Goal: Information Seeking & Learning: Learn about a topic

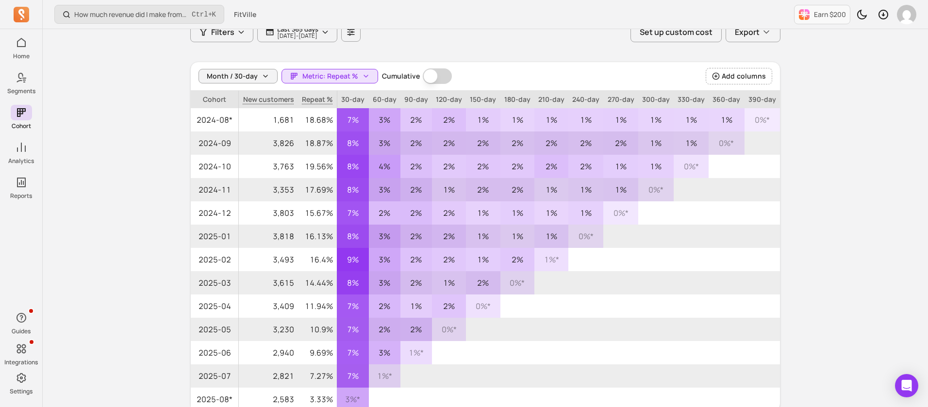
scroll to position [148, 0]
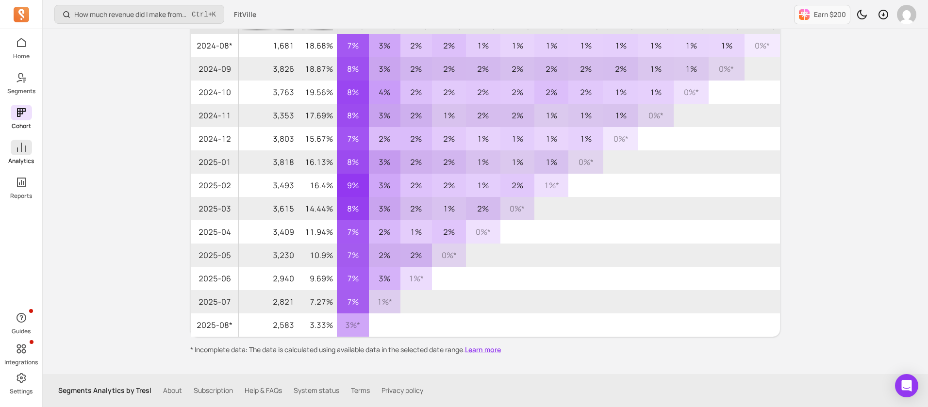
click at [17, 141] on span at bounding box center [21, 148] width 21 height 16
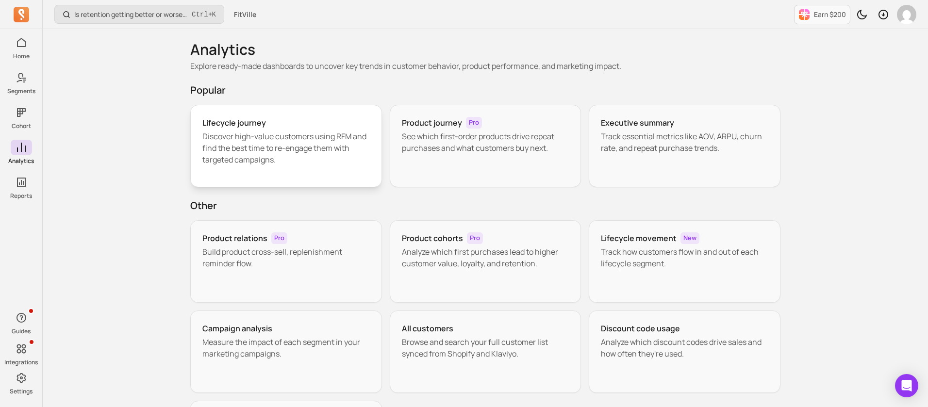
click at [257, 131] on p "Discover high-value customers using RFM and find the best time to re-engage the…" at bounding box center [285, 148] width 167 height 35
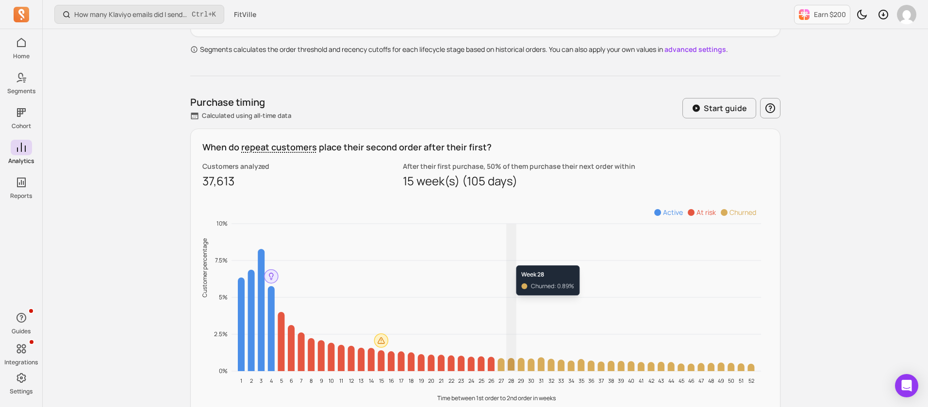
scroll to position [510, 0]
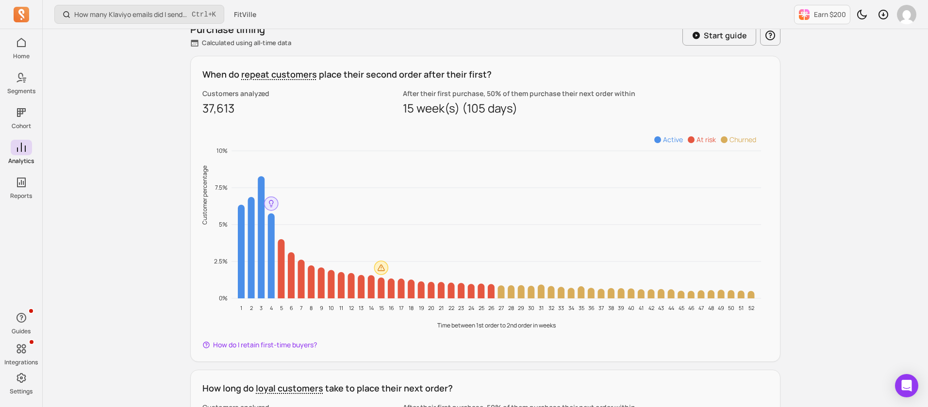
click at [344, 127] on icon "1 2 3 4 5 6 7 8 9 10 11 12 13 14 15 16 17 18 19 20 21 22 23 24 25 26 27 28 29 3…" at bounding box center [485, 228] width 566 height 209
drag, startPoint x: 398, startPoint y: 109, endPoint x: 438, endPoint y: 111, distance: 40.8
click at [438, 111] on div "Customers analyzed 37,613 After their first purchase, 50% of them purchase thei…" at bounding box center [485, 102] width 566 height 27
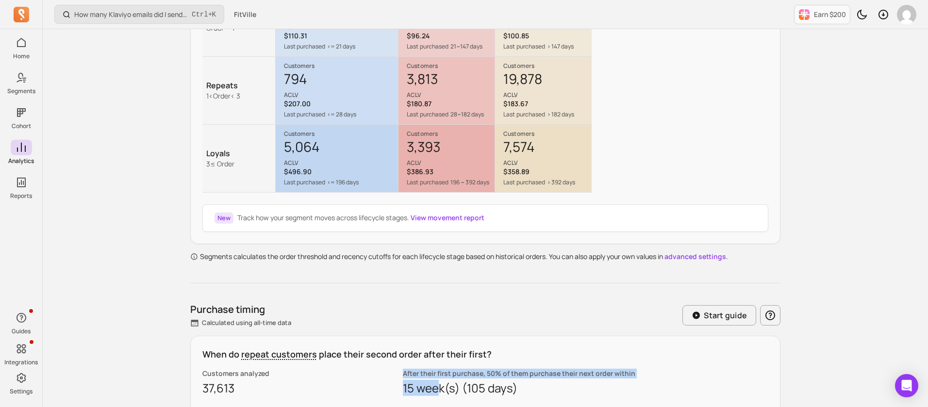
scroll to position [291, 0]
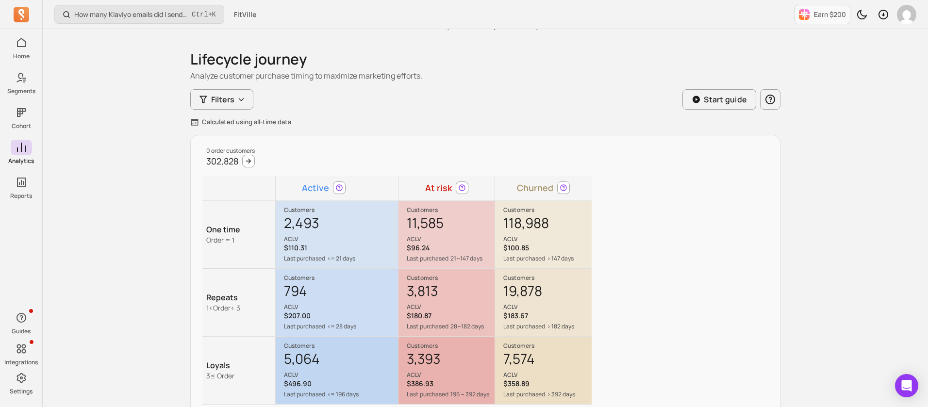
scroll to position [0, 0]
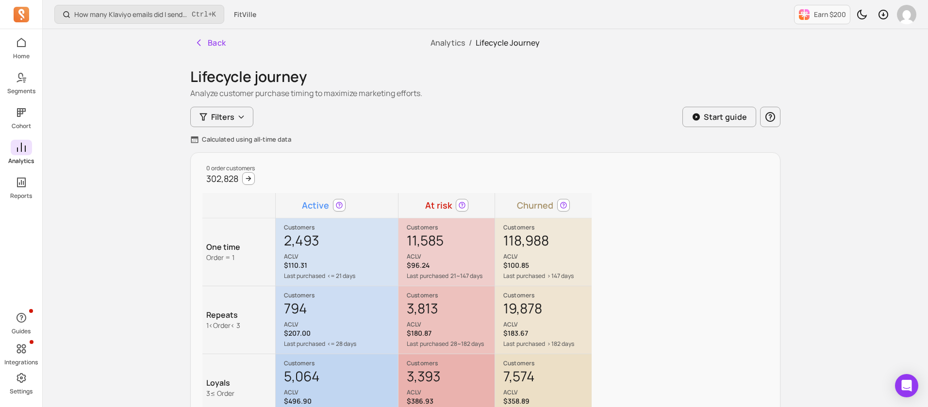
click at [26, 146] on icon at bounding box center [22, 148] width 12 height 12
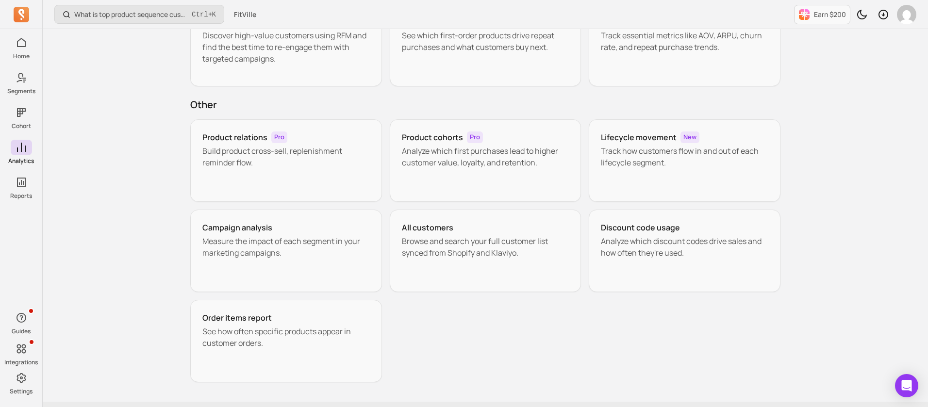
scroll to position [129, 0]
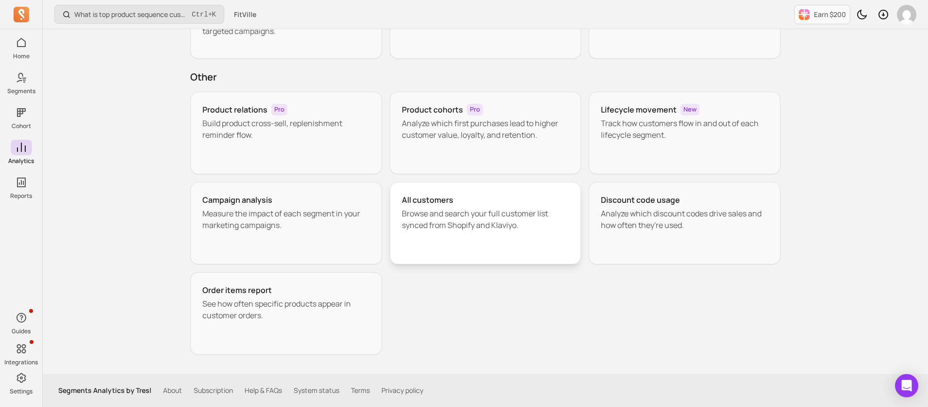
click at [453, 213] on p "Browse and search your full customer list synced from Shopify and Klaviyo." at bounding box center [485, 219] width 167 height 23
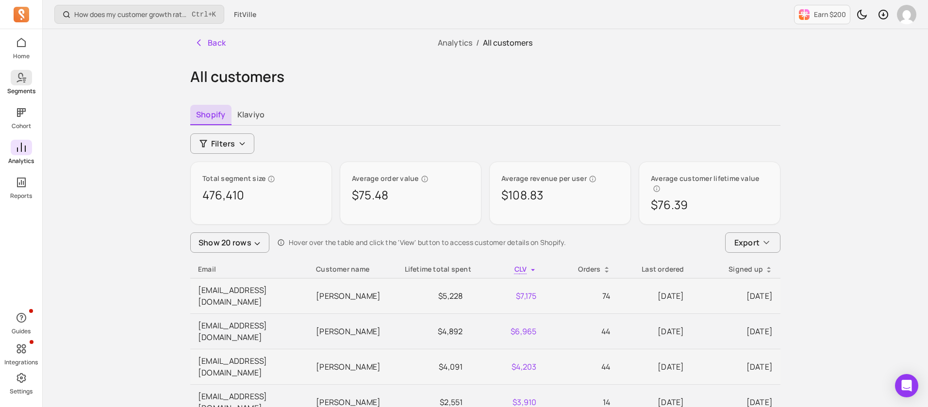
click at [29, 82] on span at bounding box center [21, 78] width 21 height 16
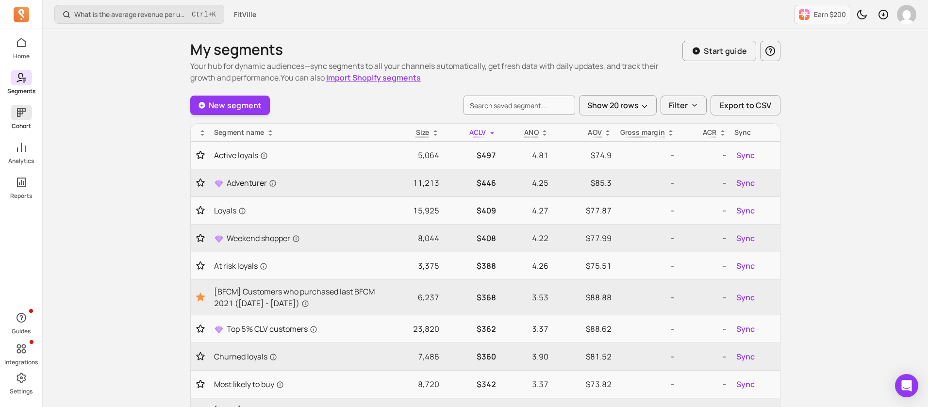
click at [23, 110] on icon at bounding box center [21, 112] width 9 height 9
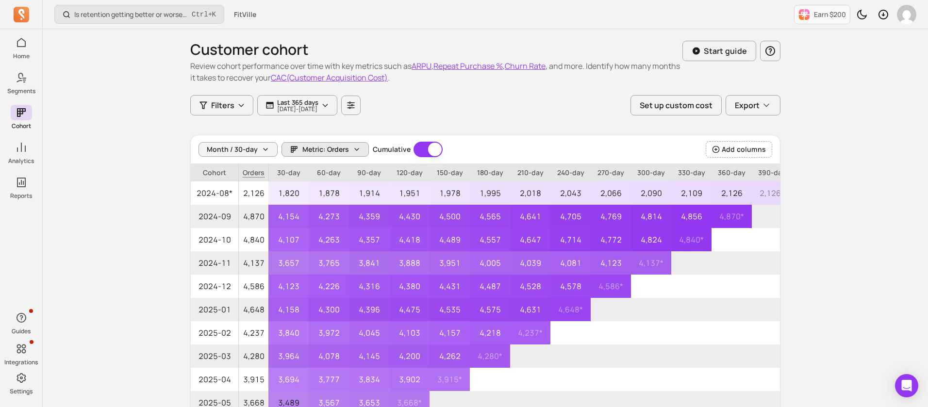
click at [337, 153] on span "Metric: Orders" at bounding box center [325, 150] width 47 height 10
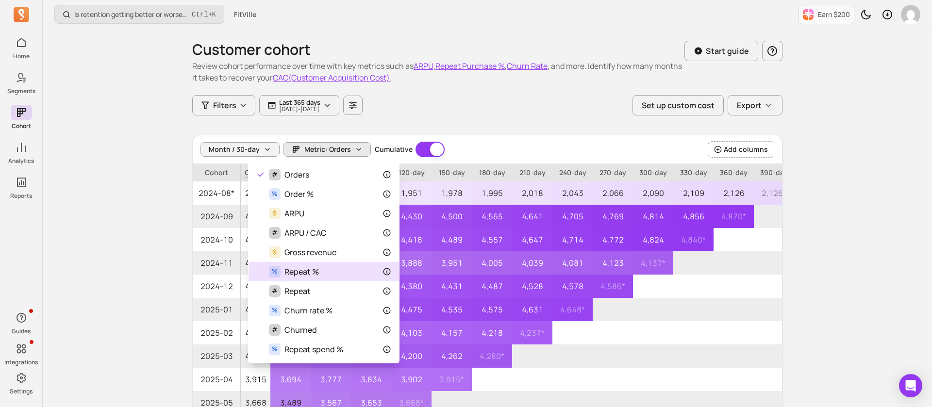
click at [340, 271] on div "% Repeat %" at bounding box center [323, 272] width 135 height 12
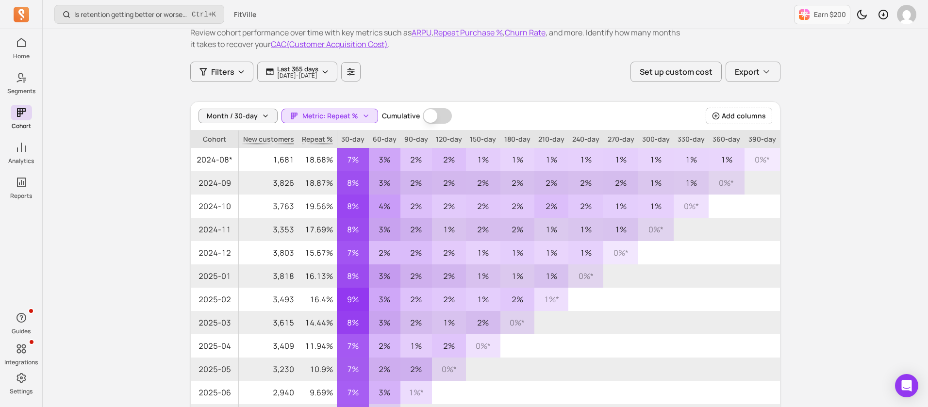
scroll to position [2, 0]
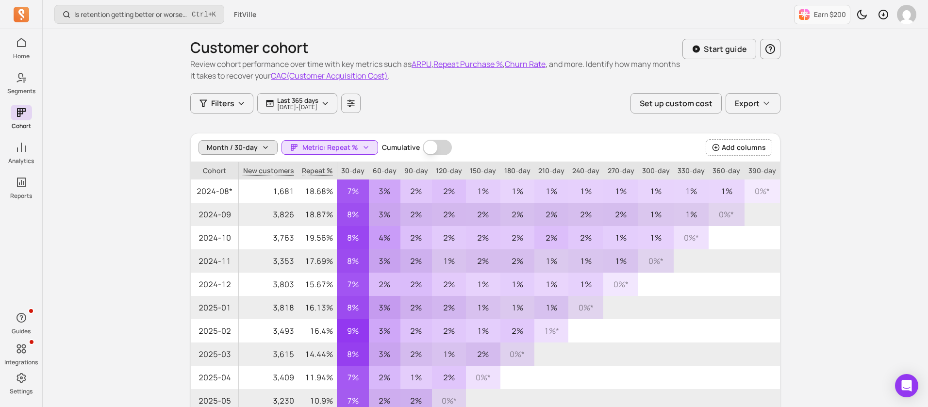
click at [268, 142] on button "Month / 30-day" at bounding box center [238, 147] width 79 height 15
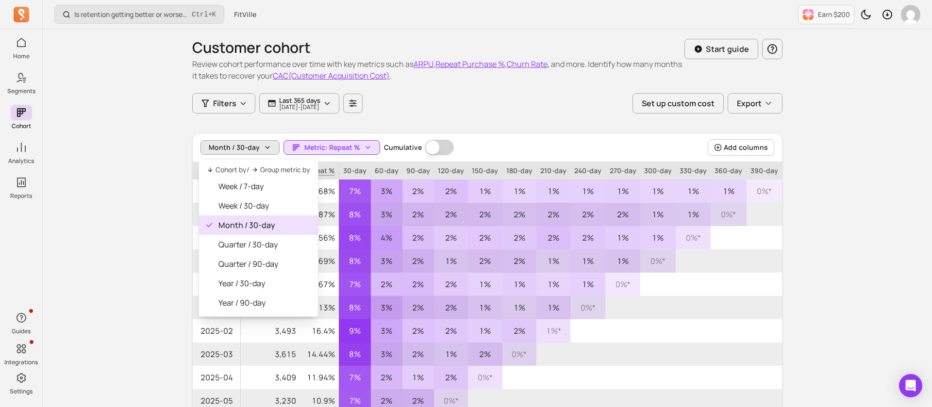
click at [523, 106] on div "Customer cohort Review cohort performance over time with key metrics such as AR…" at bounding box center [487, 263] width 590 height 473
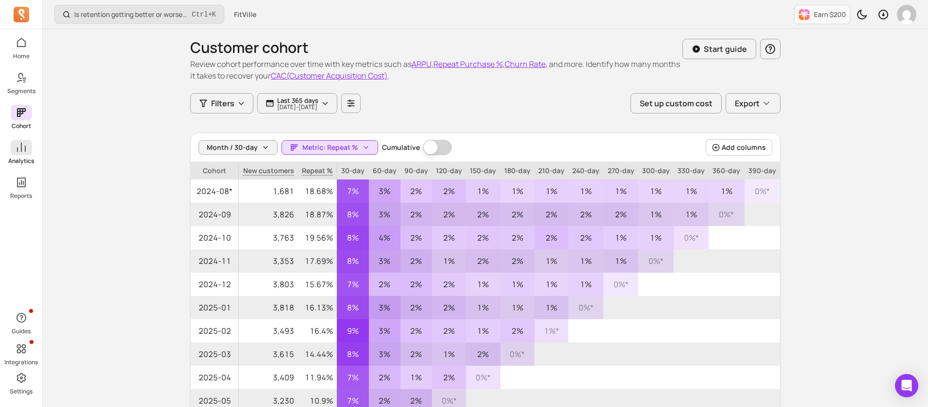
click at [19, 149] on icon at bounding box center [22, 148] width 12 height 12
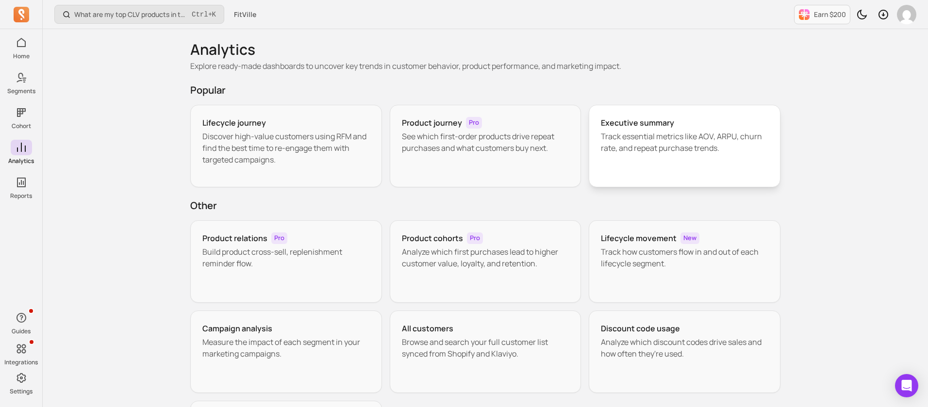
click at [680, 150] on p "Track essential metrics like AOV, ARPU, churn rate, and repeat purchase trends." at bounding box center [684, 142] width 167 height 23
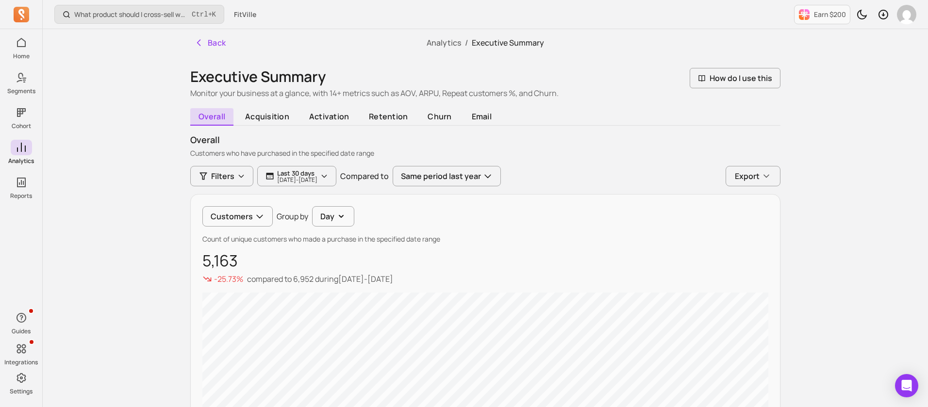
click at [329, 188] on div "Filters Last 30 days [DATE] - [DATE] Compared to Same period last year Export C…" at bounding box center [485, 377] width 590 height 422
click at [317, 177] on p "[DATE] - [DATE]" at bounding box center [297, 180] width 40 height 6
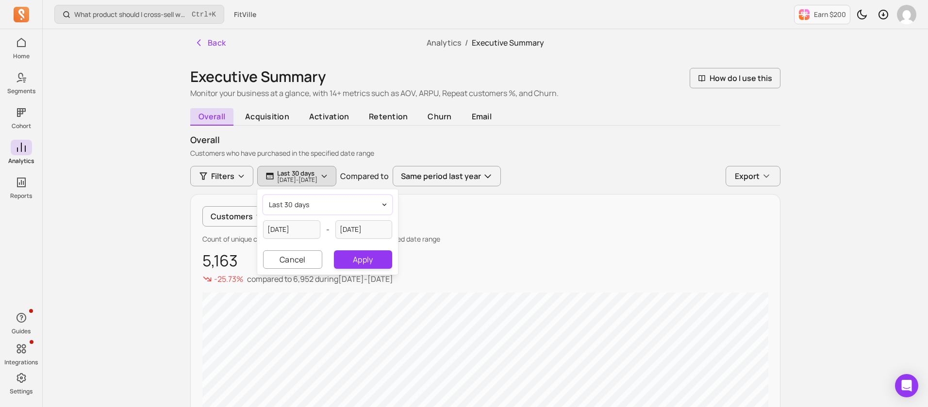
click at [322, 203] on button "last 30 days" at bounding box center [327, 204] width 129 height 19
click at [313, 276] on span "last 365 days" at bounding box center [307, 280] width 43 height 10
type input "[DATE]"
click at [357, 266] on button "Apply" at bounding box center [363, 259] width 58 height 18
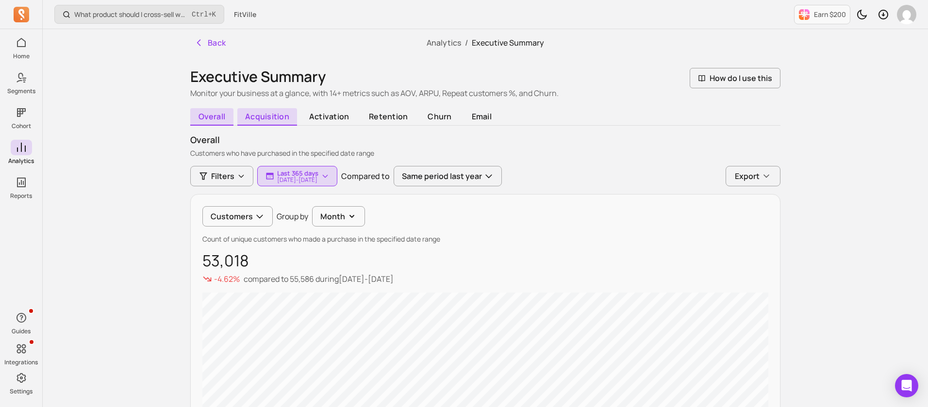
click at [266, 115] on span "acquisition" at bounding box center [267, 116] width 60 height 17
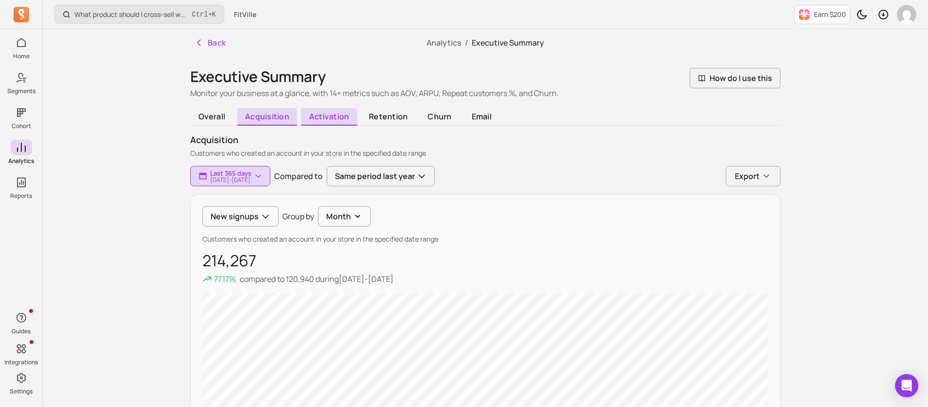
click at [334, 112] on span "activation" at bounding box center [329, 116] width 56 height 17
click at [383, 113] on span "retention" at bounding box center [388, 116] width 55 height 17
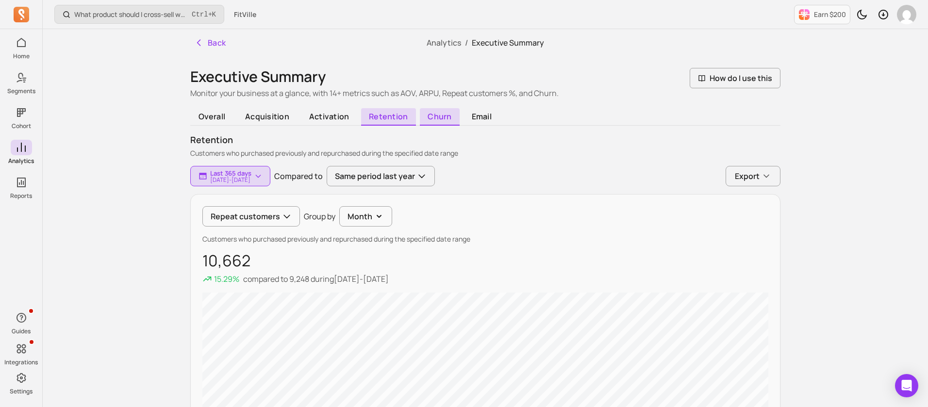
click at [439, 119] on span "churn" at bounding box center [440, 116] width 40 height 17
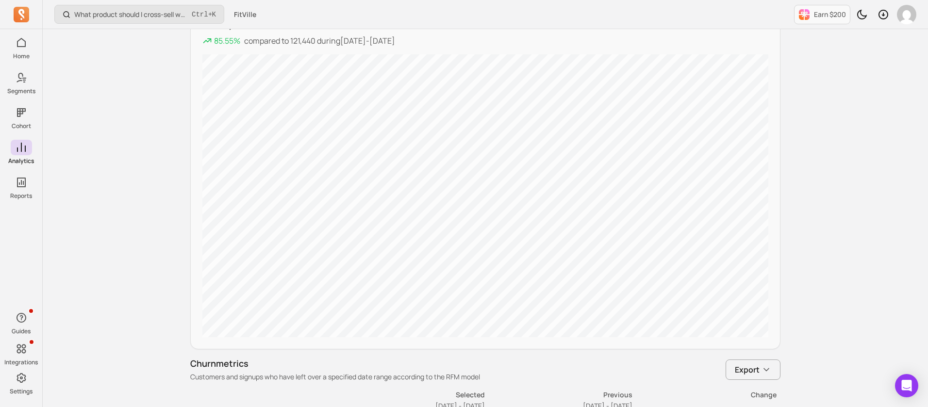
scroll to position [239, 0]
click at [857, 183] on div "What product should I cross-sell when a customer purchases a product? Ctrl + K …" at bounding box center [485, 132] width 885 height 743
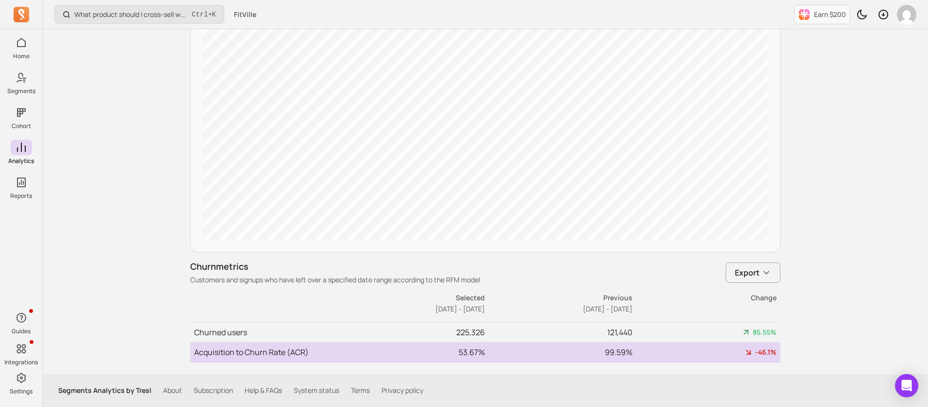
click at [762, 353] on span "-46.1%" at bounding box center [765, 353] width 21 height 10
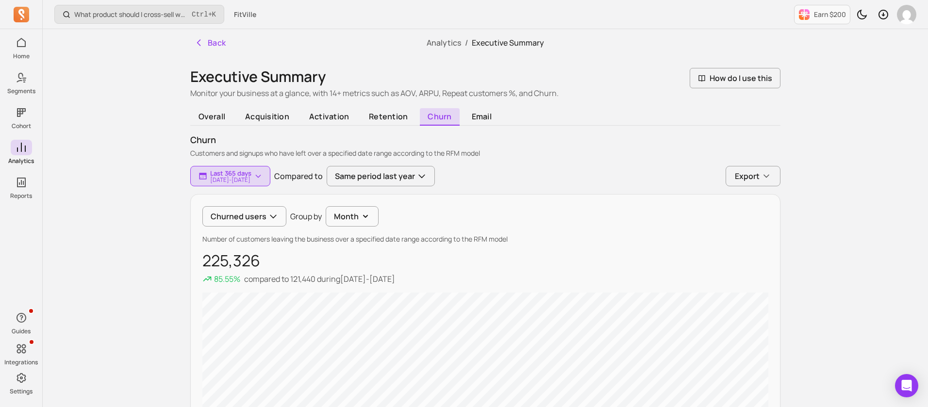
scroll to position [93, 0]
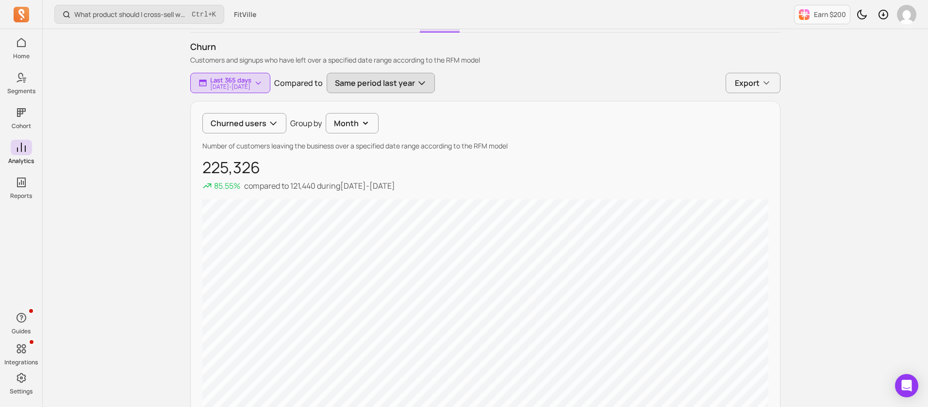
click at [435, 83] on button "Same period last year" at bounding box center [381, 83] width 108 height 20
click at [437, 83] on button "Same period last year" at bounding box center [383, 83] width 108 height 20
click at [354, 128] on button "Month" at bounding box center [352, 123] width 53 height 20
click at [554, 109] on div "Churned users Group by Month Month Week Day Number of customers leaving the bus…" at bounding box center [487, 298] width 590 height 394
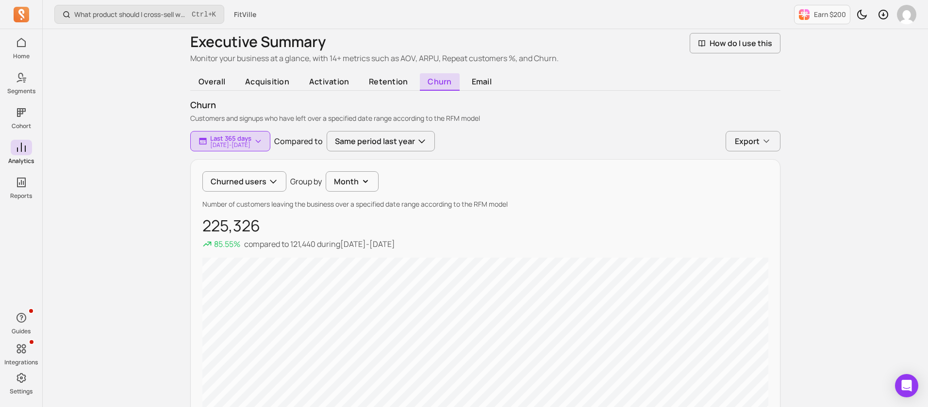
scroll to position [0, 0]
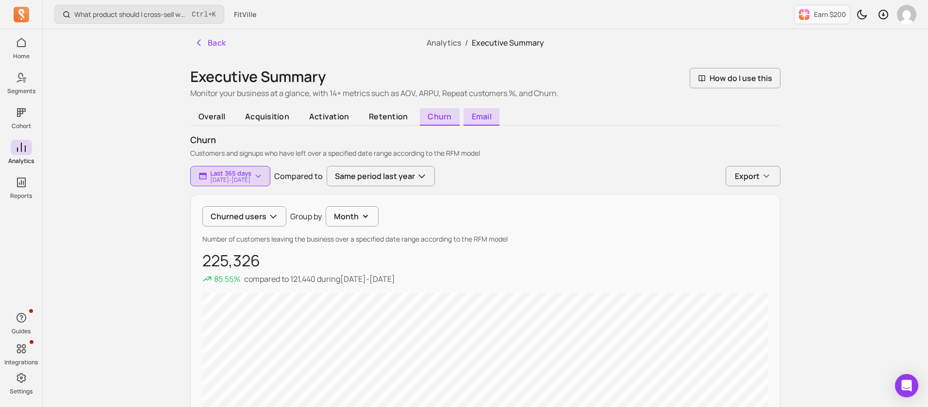
click at [481, 114] on span "email" at bounding box center [482, 116] width 36 height 17
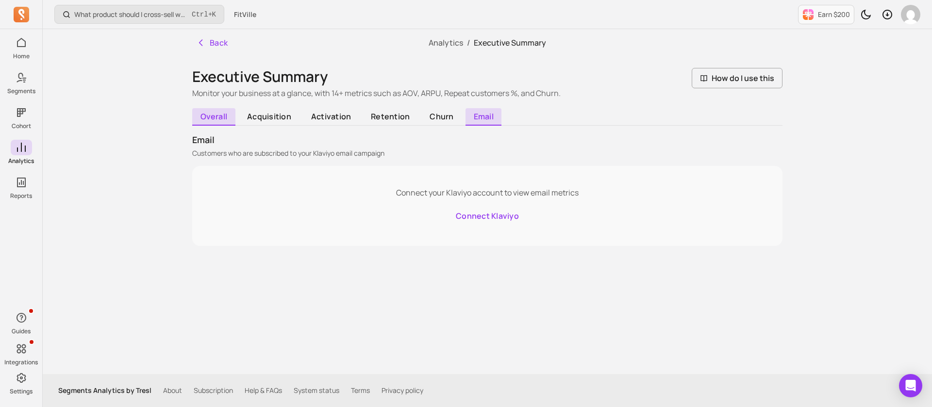
click at [218, 117] on span "overall" at bounding box center [213, 116] width 43 height 17
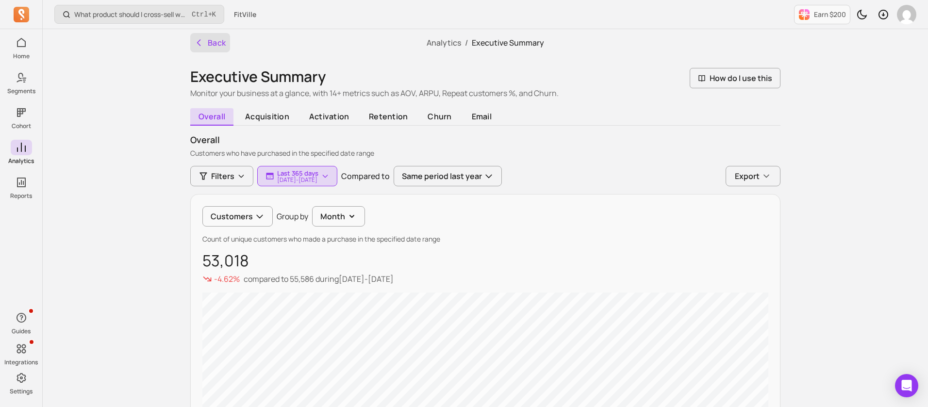
click at [192, 44] on button "Back" at bounding box center [210, 42] width 40 height 19
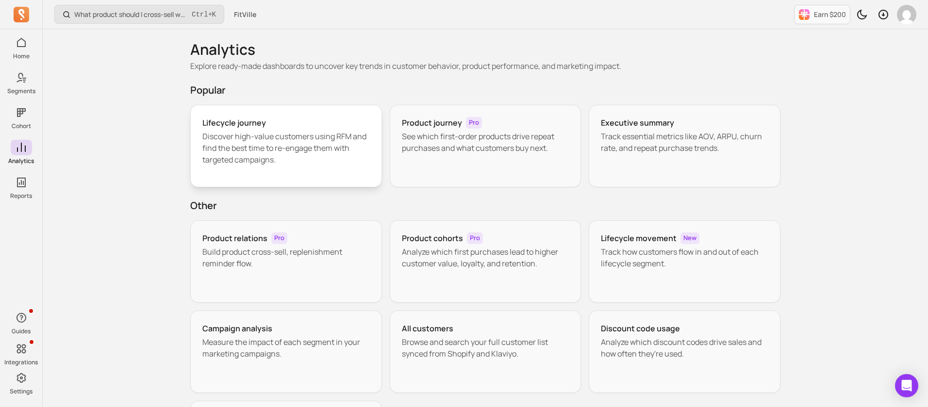
click at [298, 137] on p "Discover high-value customers using RFM and find the best time to re-engage the…" at bounding box center [285, 148] width 167 height 35
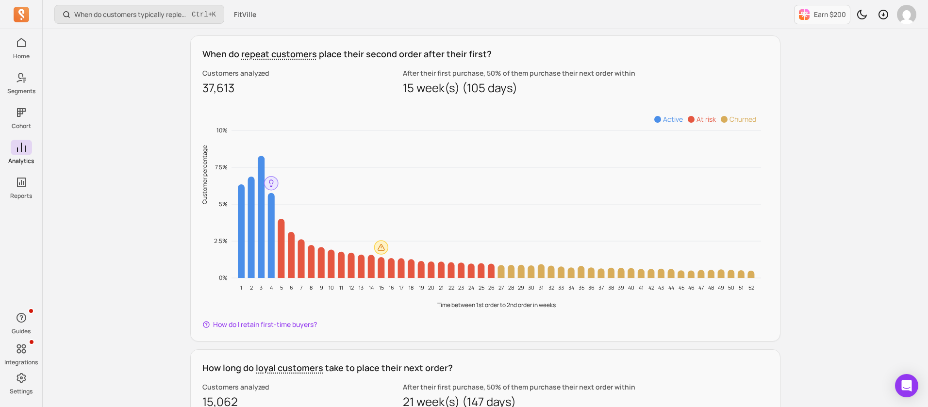
scroll to position [437, 0]
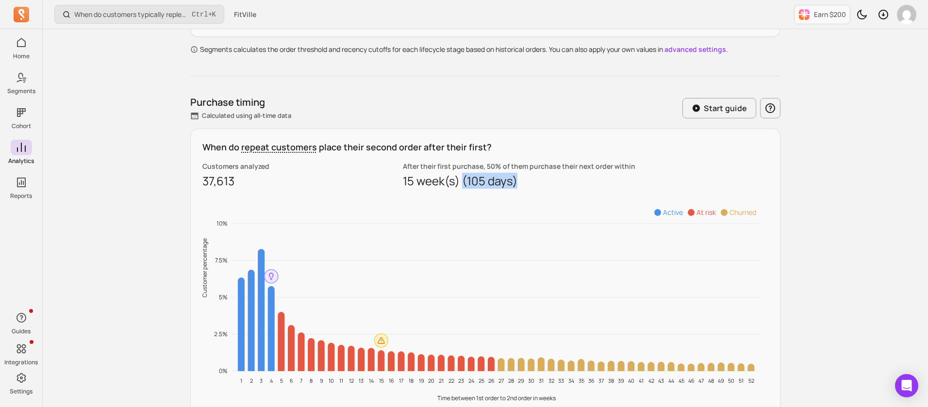
drag, startPoint x: 492, startPoint y: 179, endPoint x: 516, endPoint y: 178, distance: 24.8
click at [516, 178] on p "15 week(s) (105 days)" at bounding box center [586, 181] width 366 height 16
click at [518, 105] on div "Purchase timing Calculated using all-time data Start guide" at bounding box center [485, 108] width 590 height 25
drag, startPoint x: 471, startPoint y: 181, endPoint x: 515, endPoint y: 181, distance: 44.2
click at [515, 181] on p "15 week(s) (105 days)" at bounding box center [586, 181] width 366 height 16
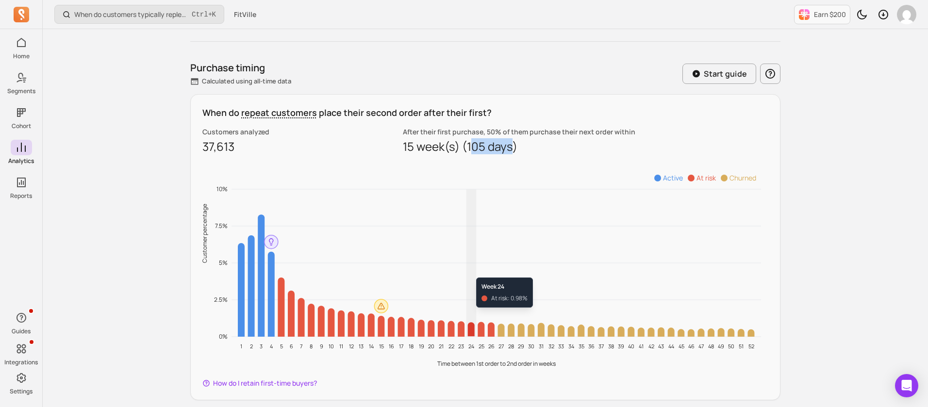
scroll to position [364, 0]
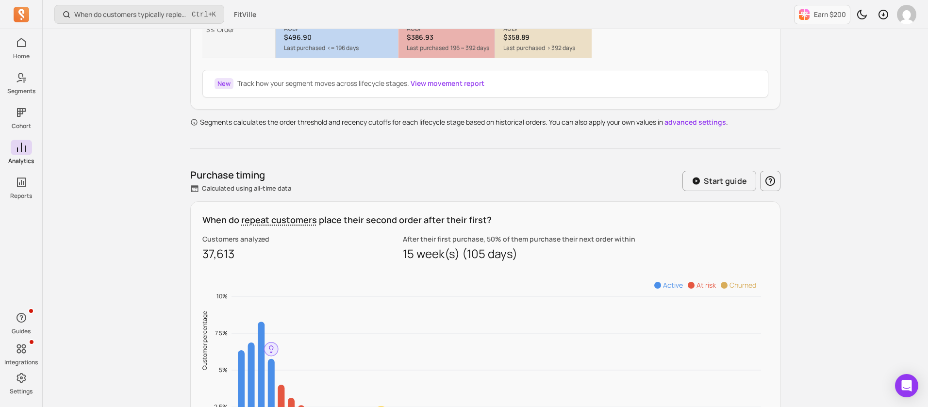
click at [480, 267] on div "When do repeat customers place their second order after their first? Customers …" at bounding box center [485, 354] width 590 height 306
drag, startPoint x: 469, startPoint y: 250, endPoint x: 513, endPoint y: 250, distance: 43.2
click at [513, 250] on p "15 week(s) (105 days)" at bounding box center [586, 254] width 366 height 16
copy p "105 days"
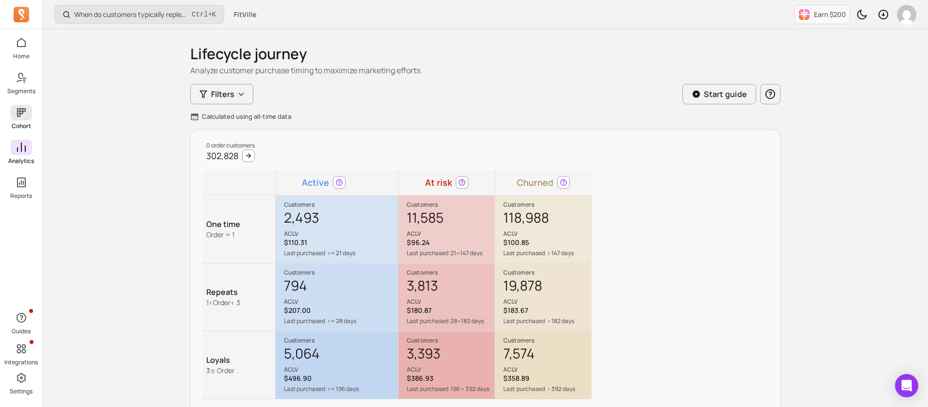
scroll to position [0, 0]
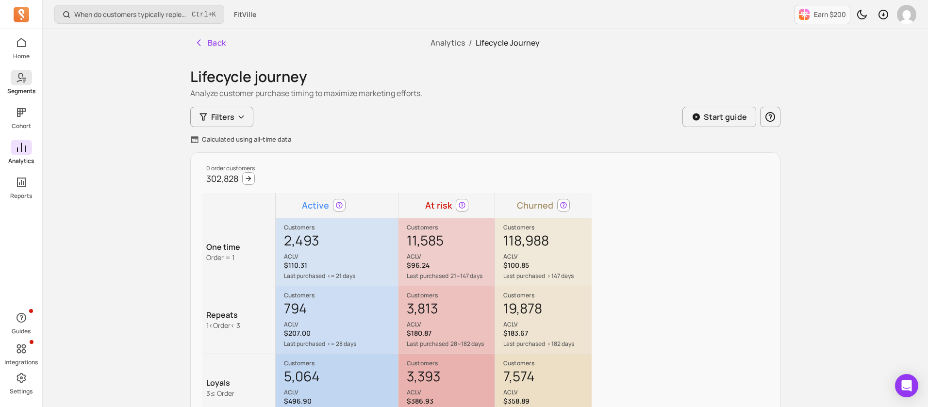
click at [23, 75] on icon at bounding box center [19, 78] width 7 height 10
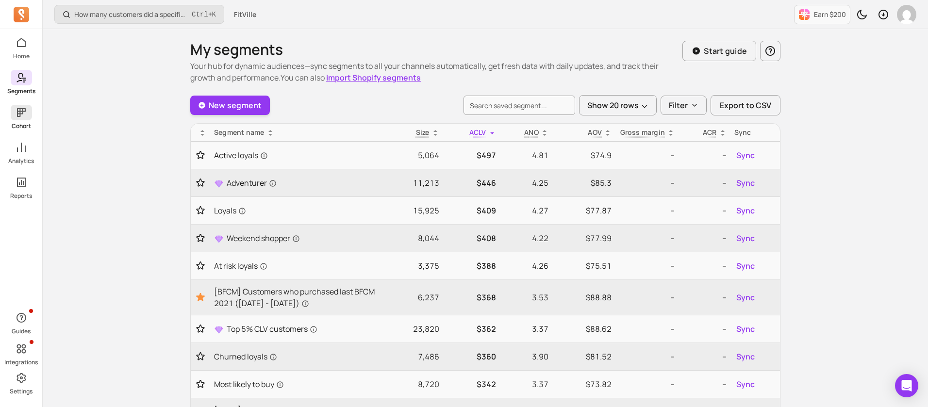
click at [20, 112] on icon at bounding box center [21, 112] width 9 height 9
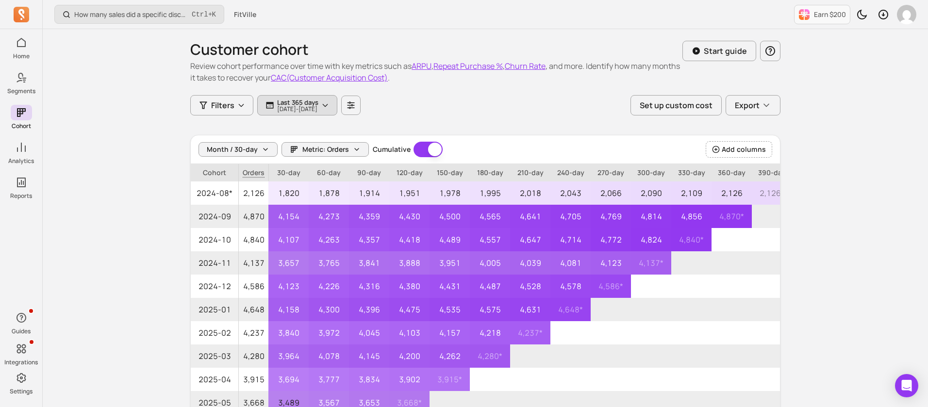
click at [318, 108] on p "[DATE] - [DATE]" at bounding box center [297, 109] width 41 height 6
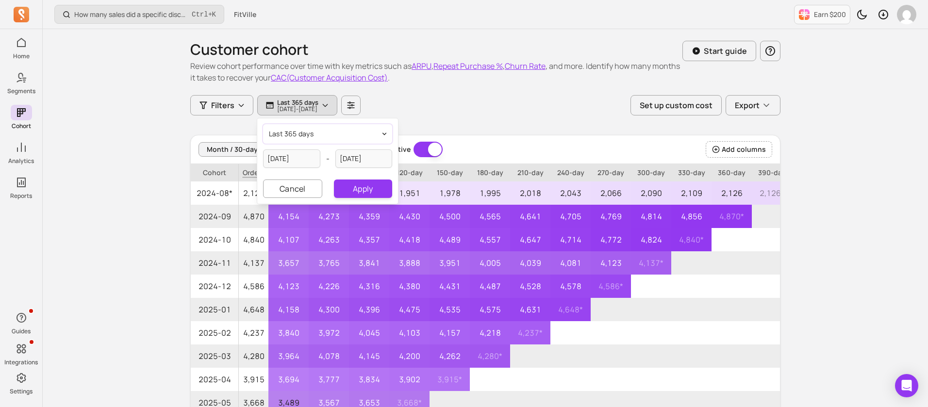
click at [334, 126] on button "last 365 days" at bounding box center [327, 133] width 129 height 19
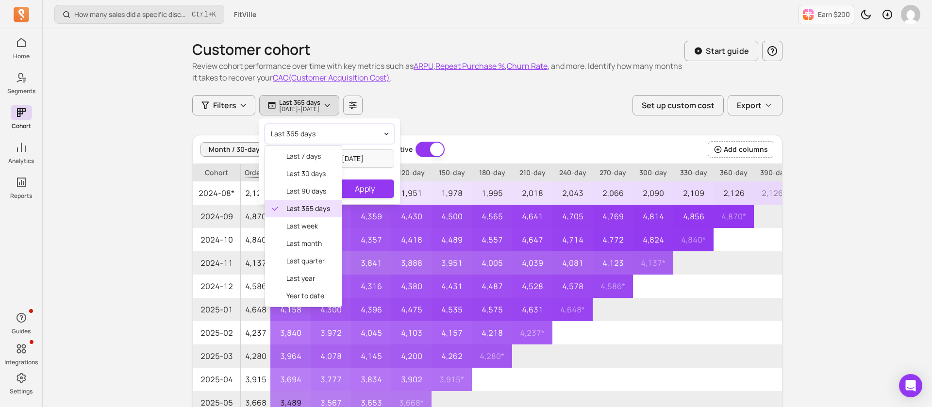
click at [334, 126] on button "last 365 days" at bounding box center [329, 133] width 129 height 19
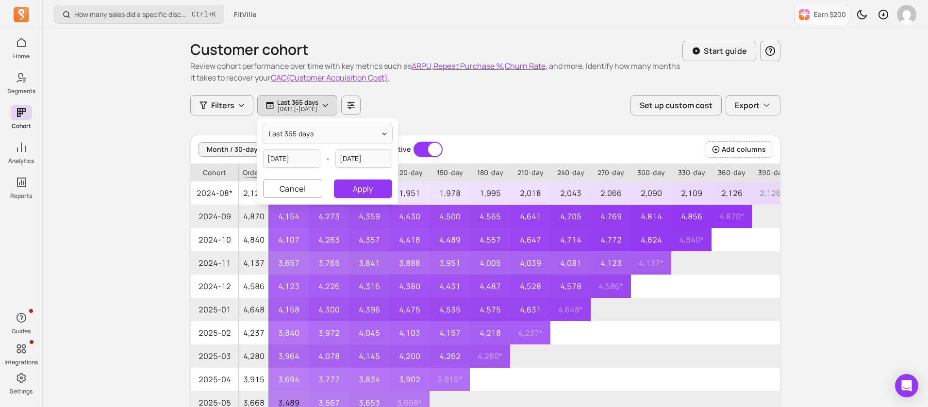
click at [494, 104] on div "Filters Last 365 days [DATE] - [DATE] last 365 days [DATE] - [DATE] Cancel Appl…" at bounding box center [485, 105] width 590 height 20
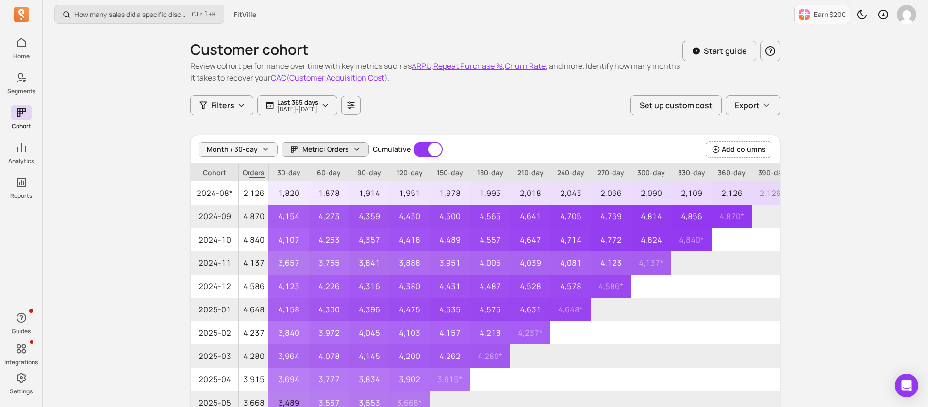
click at [333, 149] on span "Metric: Orders" at bounding box center [325, 150] width 47 height 10
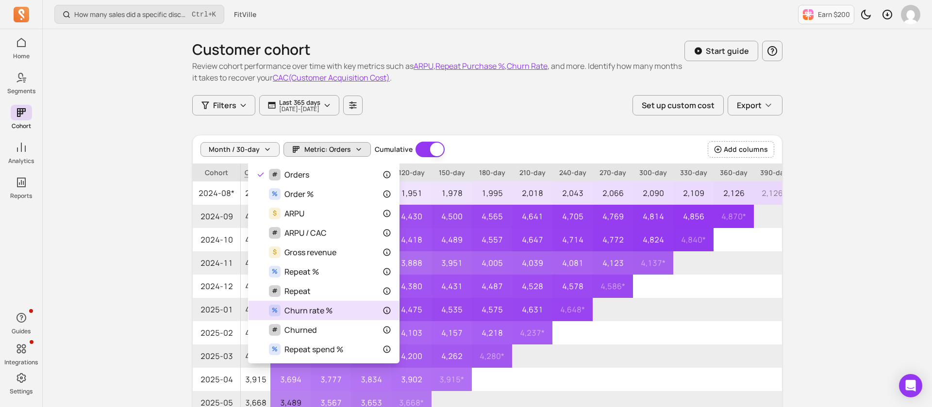
click at [333, 314] on div "% Churn rate %" at bounding box center [323, 311] width 135 height 12
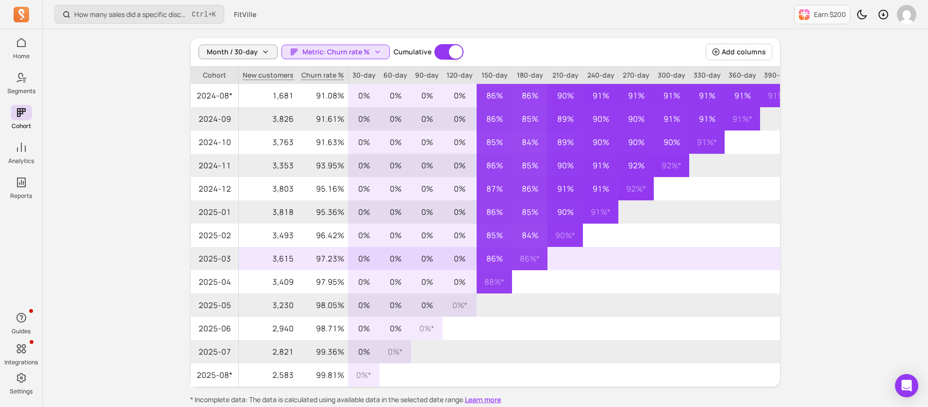
scroll to position [75, 0]
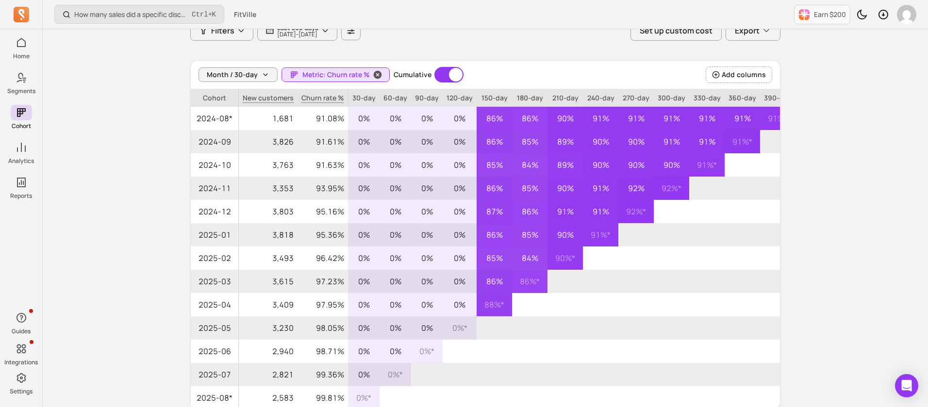
click at [343, 75] on span "Metric: Churn rate %" at bounding box center [335, 75] width 67 height 10
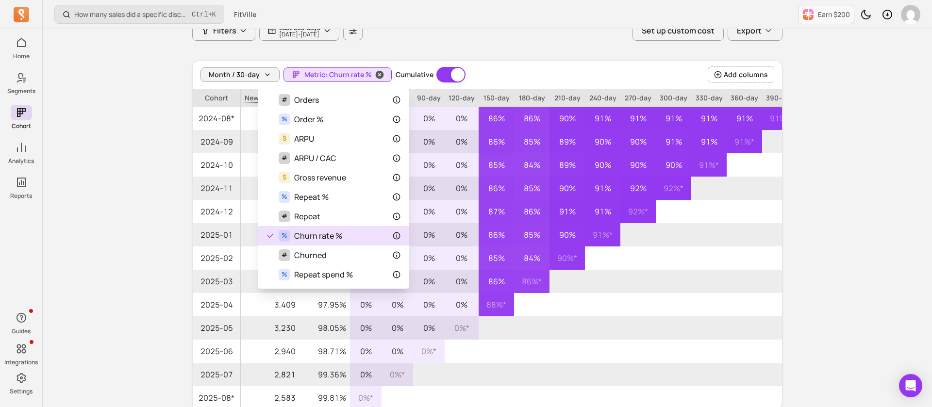
click at [343, 75] on span "Metric: Churn rate %" at bounding box center [337, 75] width 67 height 10
